Goal: Information Seeking & Learning: Find specific fact

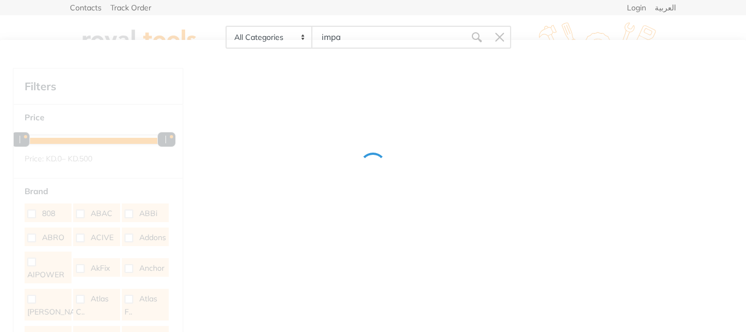
type input "impac"
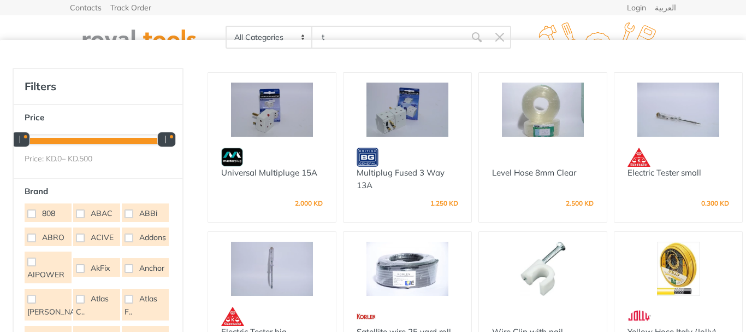
type input "t"
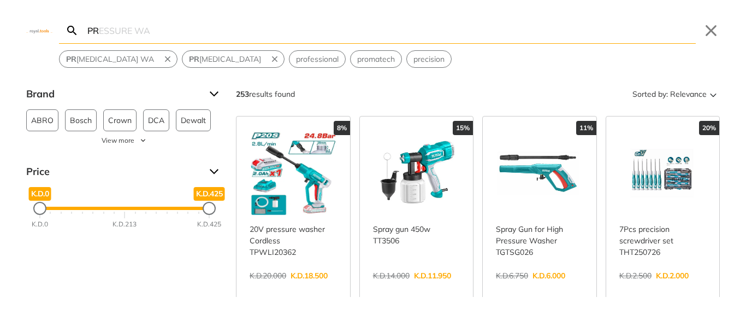
click at [192, 36] on input "PR" at bounding box center [390, 30] width 611 height 26
drag, startPoint x: 187, startPoint y: 31, endPoint x: 48, endPoint y: 34, distance: 139.9
click at [48, 34] on div "PR Search PRESSURE WA Submit Close PR [MEDICAL_DATA] WA PR [MEDICAL_DATA] profe…" at bounding box center [373, 34] width 746 height 68
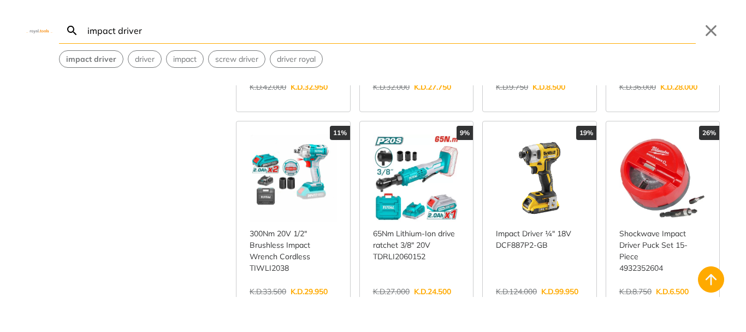
scroll to position [142, 0]
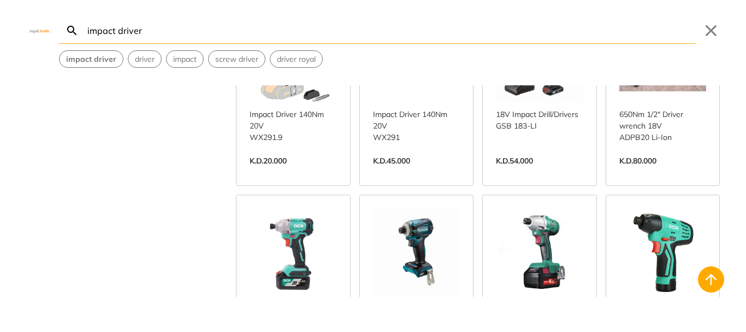
scroll to position [1132, 0]
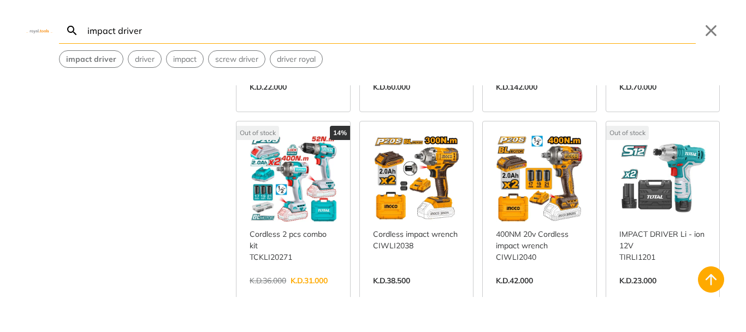
scroll to position [2032, 0]
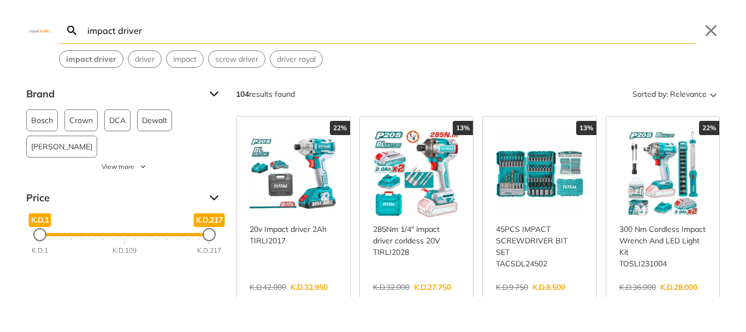
type input "impact driver"
